Goal: Communication & Community: Answer question/provide support

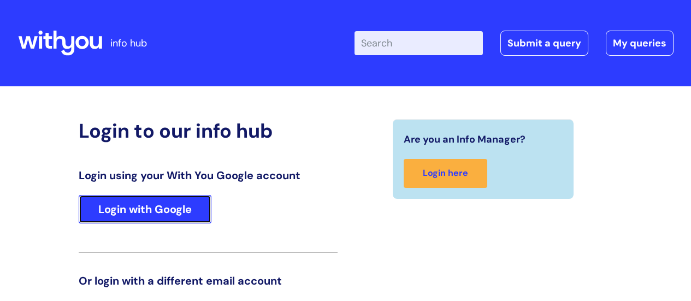
scroll to position [167, 0]
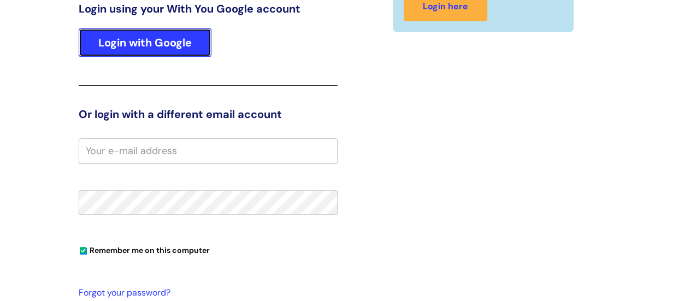
click at [123, 43] on link "Login with Google" at bounding box center [145, 42] width 133 height 28
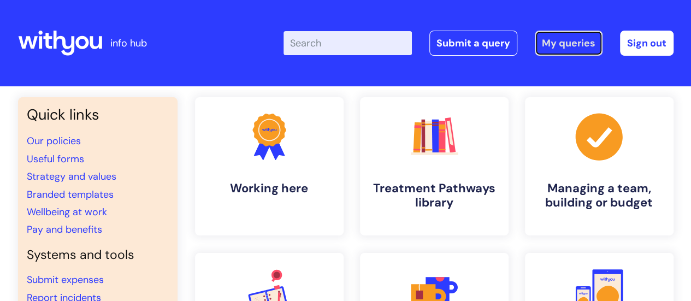
click at [564, 50] on link "My queries" at bounding box center [569, 43] width 68 height 25
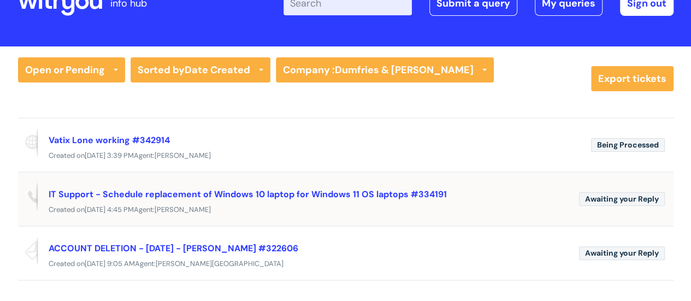
scroll to position [55, 0]
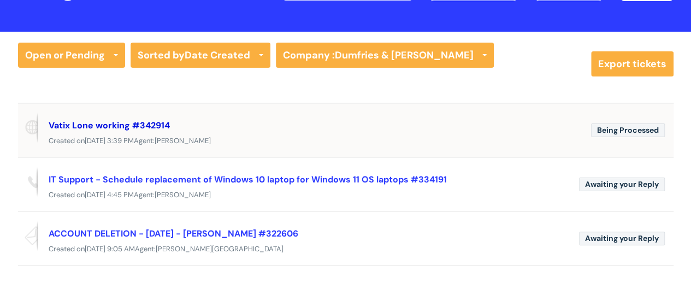
click at [113, 126] on link "Vatix Lone working #342914" at bounding box center [109, 125] width 121 height 11
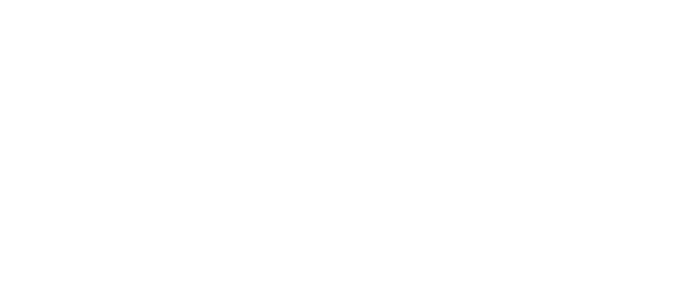
select select "Accounts, Starters and Leavers"
select select "I have a new starter"
select select "Something else"
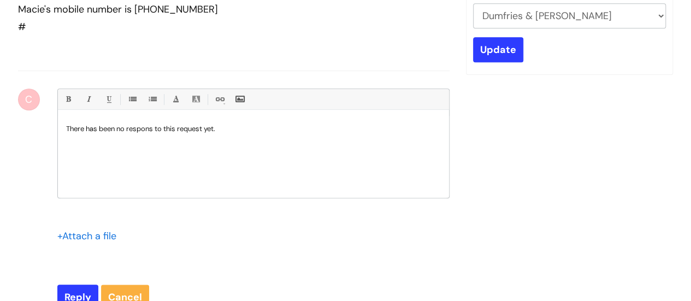
scroll to position [433, 0]
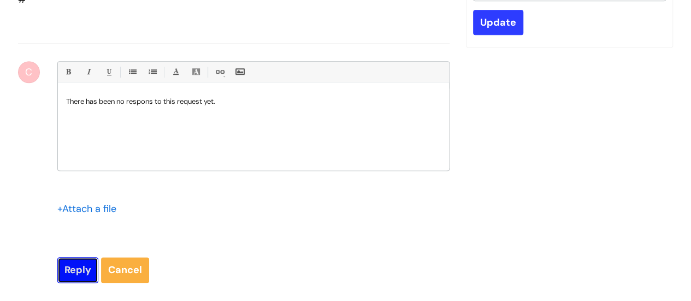
click at [75, 276] on input "Reply" at bounding box center [77, 269] width 41 height 25
type input "Please Wait..."
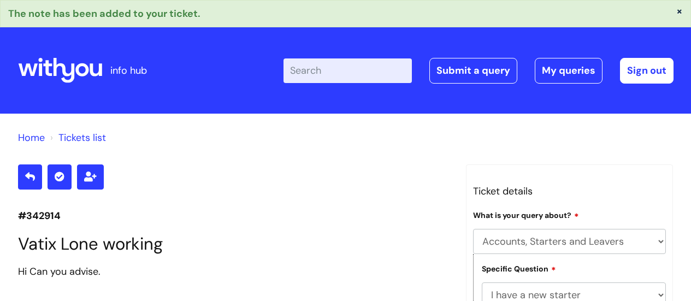
select select "Accounts, Starters and Leavers"
select select "I have a new starter"
select select "Something else"
click at [567, 71] on link "My queries" at bounding box center [569, 70] width 68 height 25
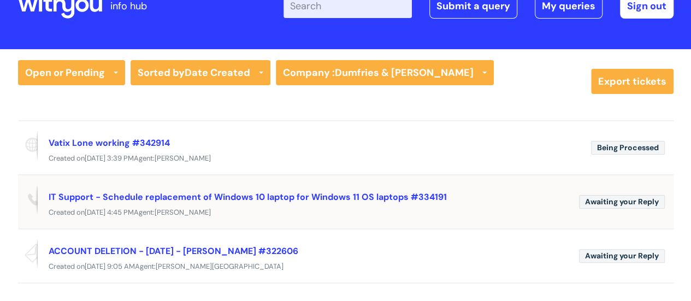
scroll to position [55, 0]
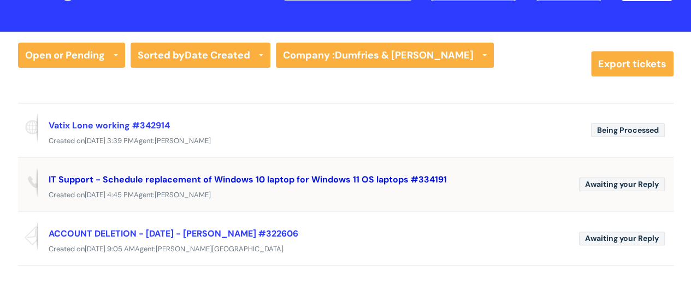
click at [317, 181] on link "IT Support - Schedule replacement of Windows 10 laptop for Windows 11 OS laptop…" at bounding box center [248, 179] width 398 height 11
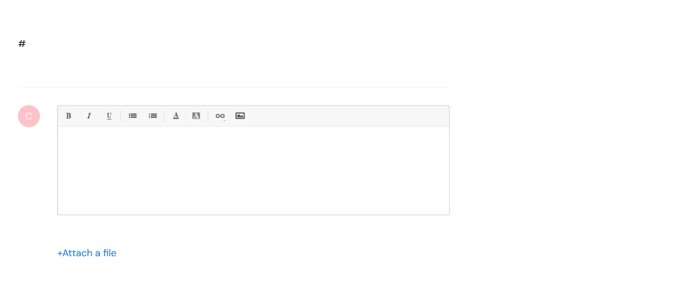
scroll to position [5560, 0]
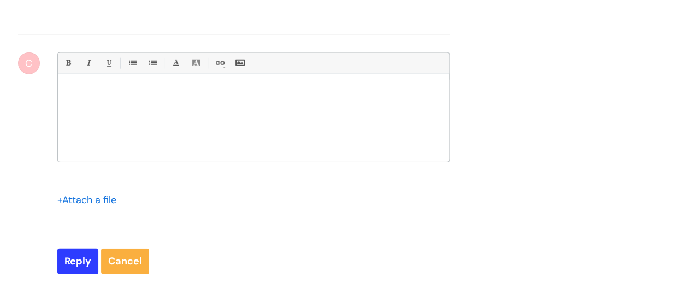
click at [280, 159] on div at bounding box center [253, 121] width 391 height 82
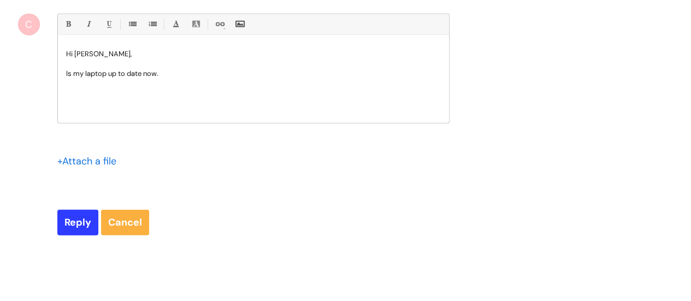
scroll to position [5615, 0]
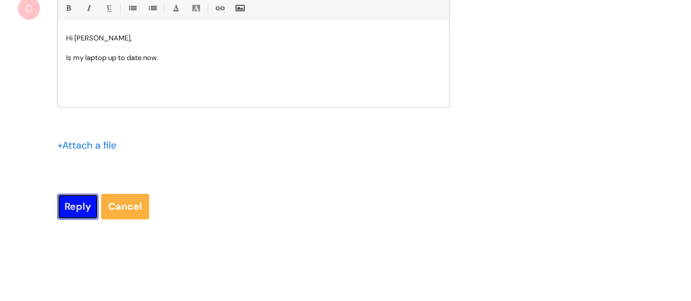
click at [69, 219] on input "Reply" at bounding box center [77, 206] width 41 height 25
type input "Please Wait..."
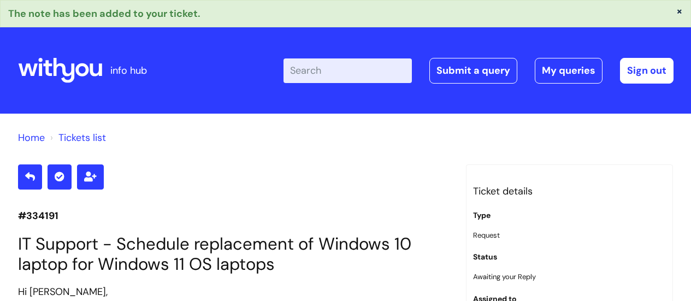
scroll to position [5758, 0]
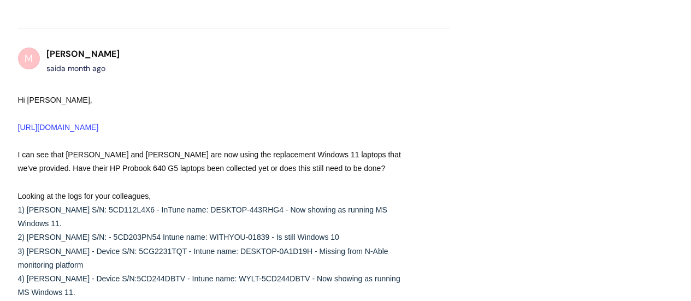
scroll to position [1470, 0]
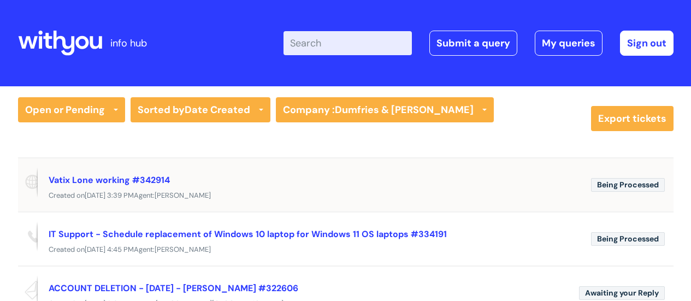
scroll to position [55, 0]
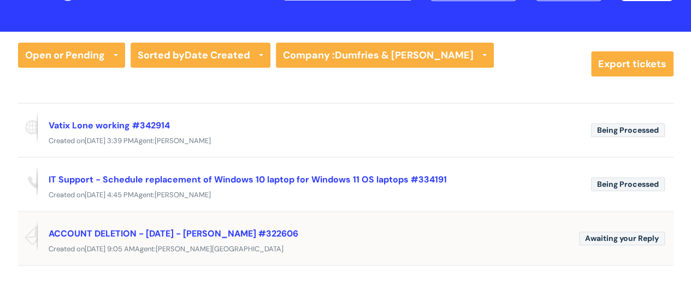
click at [357, 234] on div "ACCOUNT DELETION - [DATE] - [PERSON_NAME] #322606" at bounding box center [310, 233] width 522 height 17
click at [376, 250] on div "Created [DATE][DATE] 9:05 AM Agent: [PERSON_NAME][GEOGRAPHIC_DATA]" at bounding box center [346, 250] width 656 height 14
click at [260, 232] on link "ACCOUNT DELETION - [DATE] - [PERSON_NAME] #322606" at bounding box center [174, 233] width 250 height 11
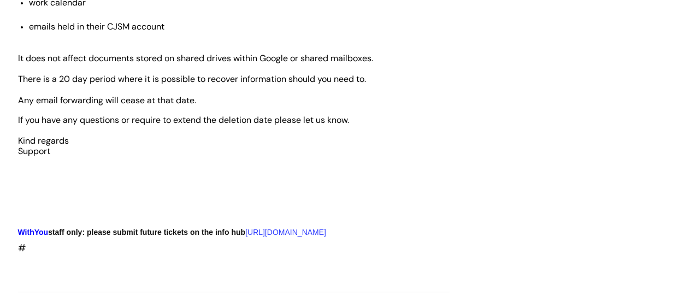
scroll to position [3928, 0]
